Goal: Information Seeking & Learning: Compare options

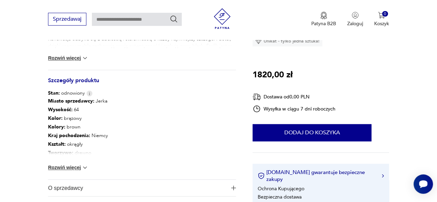
scroll to position [348, 0]
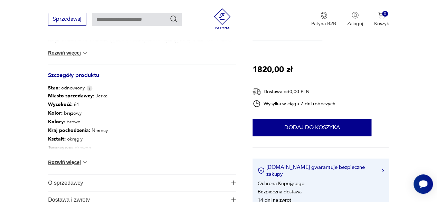
click at [85, 160] on img at bounding box center [84, 162] width 7 height 7
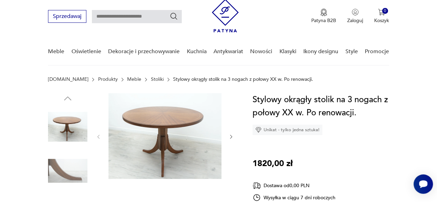
scroll to position [0, 0]
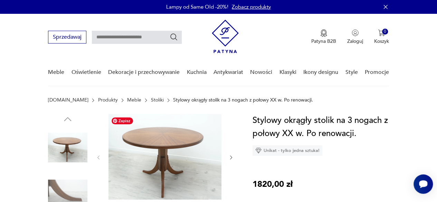
click at [175, 150] on img at bounding box center [164, 157] width 113 height 86
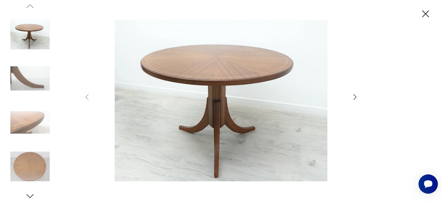
click at [356, 96] on icon "button" at bounding box center [354, 97] width 3 height 6
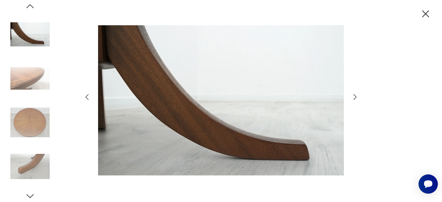
click at [427, 12] on icon "button" at bounding box center [425, 13] width 7 height 7
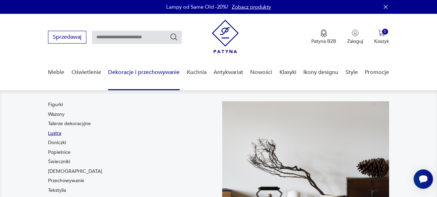
click at [57, 133] on link "Lustra" at bounding box center [54, 133] width 13 height 7
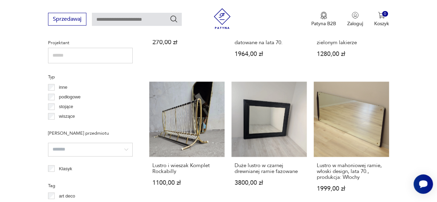
scroll to position [500, 0]
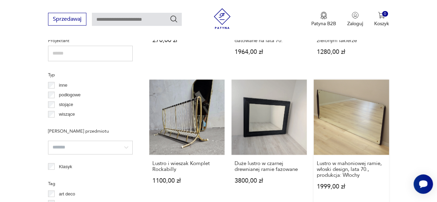
click at [363, 118] on link "Lustro w mahoniowej ramie, włoski design, lata 70., produkcja: Włochy 1999,00 zł" at bounding box center [350, 140] width 75 height 123
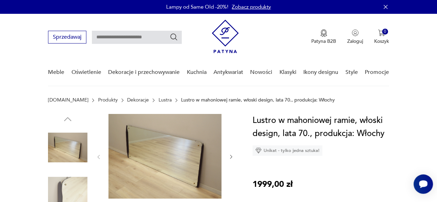
click at [230, 157] on icon "button" at bounding box center [231, 157] width 6 height 6
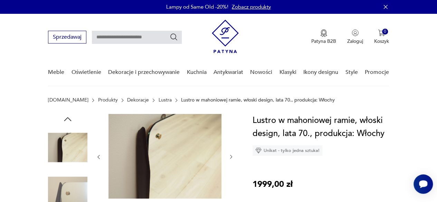
click at [230, 157] on icon "button" at bounding box center [231, 157] width 6 height 6
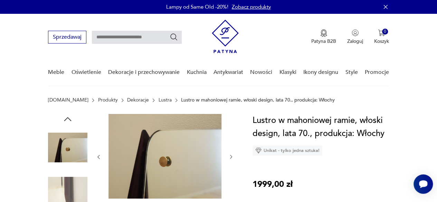
click at [230, 157] on icon "button" at bounding box center [231, 157] width 6 height 6
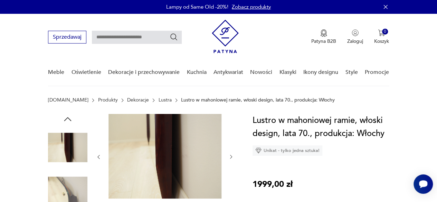
click at [230, 157] on icon "button" at bounding box center [231, 157] width 6 height 6
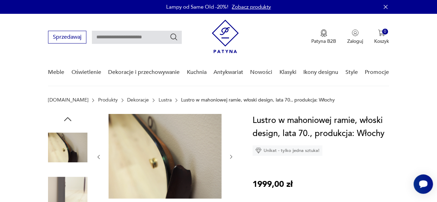
click at [230, 157] on icon "button" at bounding box center [231, 157] width 6 height 6
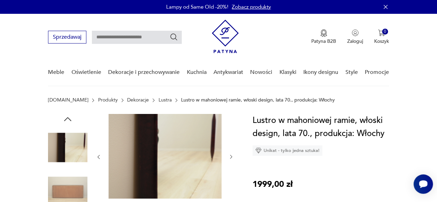
click at [230, 157] on icon "button" at bounding box center [231, 157] width 6 height 6
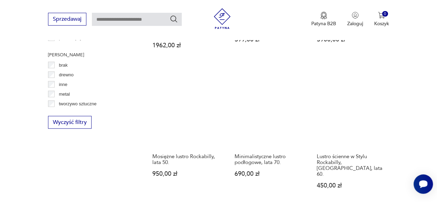
scroll to position [783, 0]
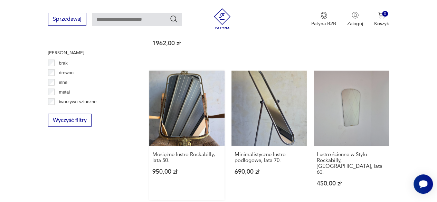
click at [179, 94] on link "Mosiężne lustro Rockabilly, lata 50. 950,00 zł" at bounding box center [186, 135] width 75 height 129
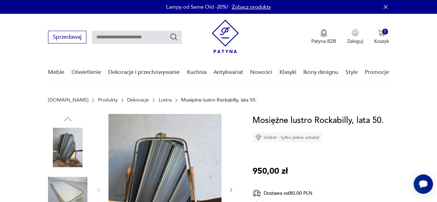
click at [59, 196] on img at bounding box center [67, 191] width 39 height 39
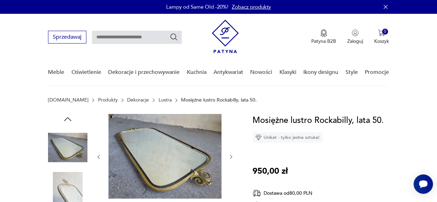
click at [231, 158] on icon "button" at bounding box center [231, 157] width 6 height 6
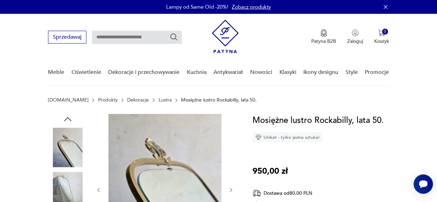
click at [231, 158] on div at bounding box center [165, 190] width 138 height 152
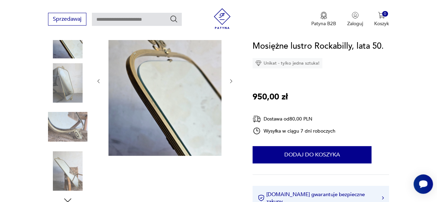
scroll to position [112, 0]
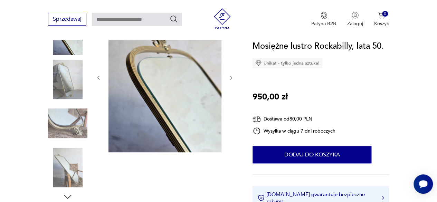
click at [229, 78] on icon "button" at bounding box center [231, 78] width 6 height 6
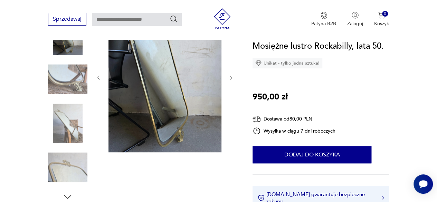
click at [229, 78] on icon "button" at bounding box center [231, 78] width 6 height 6
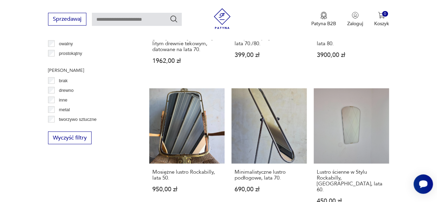
scroll to position [759, 0]
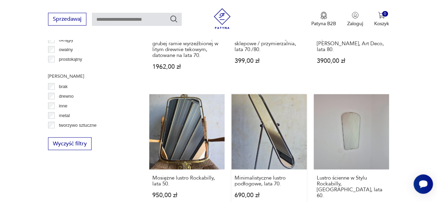
click at [278, 134] on link "Minimalistyczne lustro podłogowe, lata 70. 690,00 zł" at bounding box center [268, 158] width 75 height 129
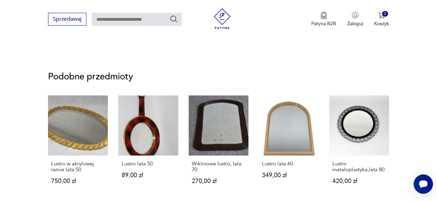
scroll to position [461, 0]
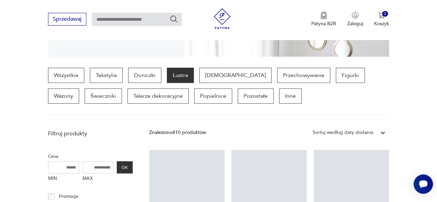
scroll to position [461, 0]
